Goal: Navigation & Orientation: Find specific page/section

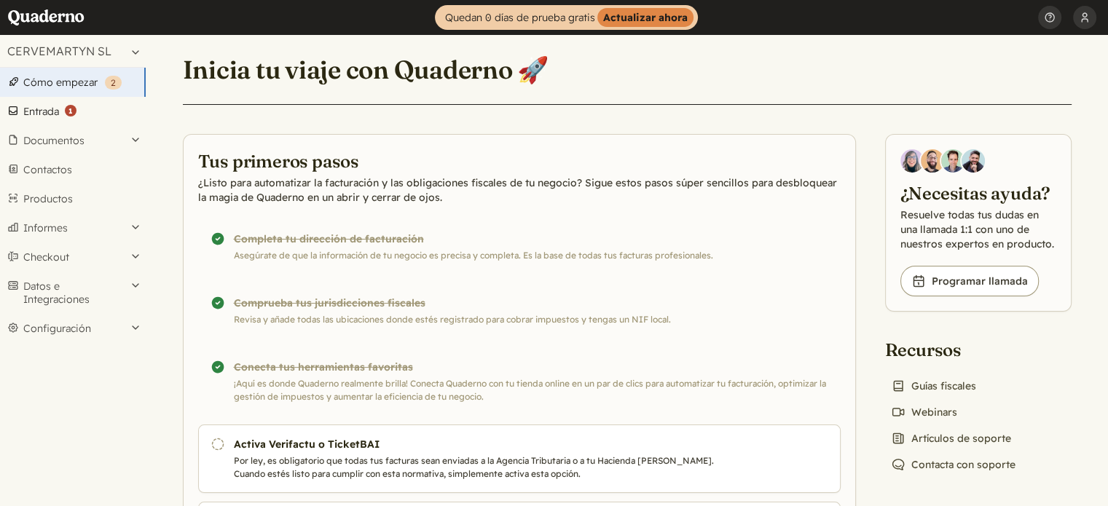
click at [90, 117] on link "Entrada ( 1 )" at bounding box center [73, 111] width 146 height 29
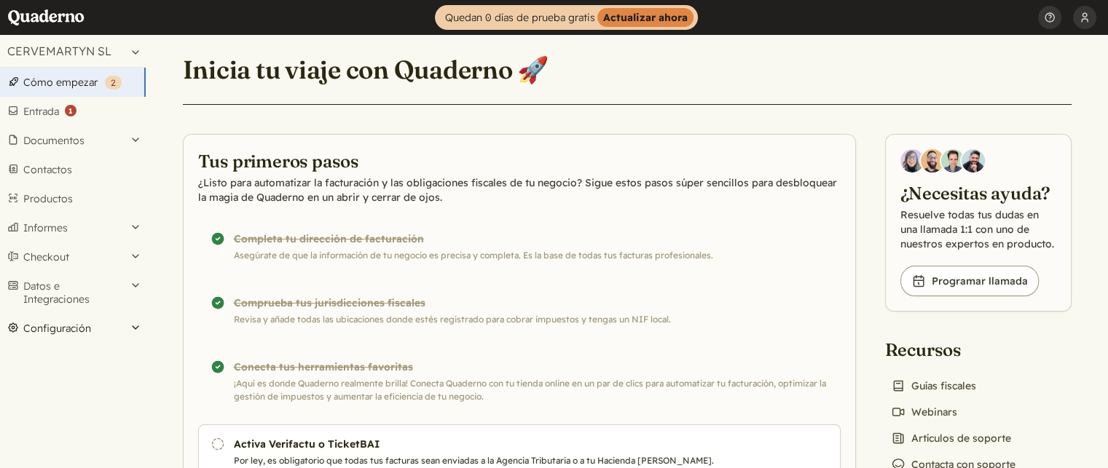
click at [117, 320] on button "Configuración" at bounding box center [73, 328] width 146 height 29
click at [52, 407] on link "Preferencias" at bounding box center [73, 409] width 146 height 20
click at [55, 109] on link "Entrada ( 1 )" at bounding box center [73, 111] width 146 height 29
